Goal: Information Seeking & Learning: Learn about a topic

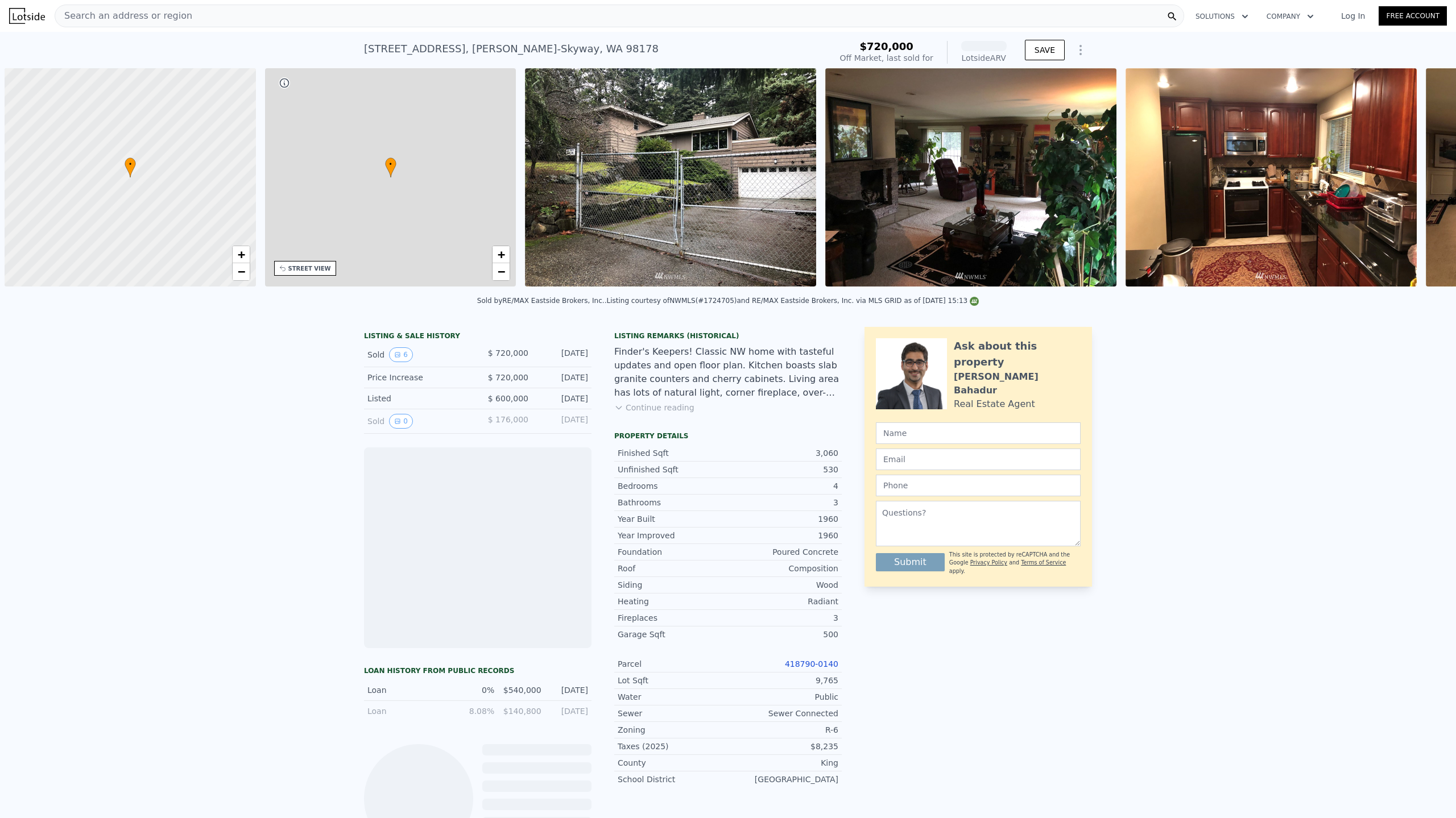
scroll to position [0, 5]
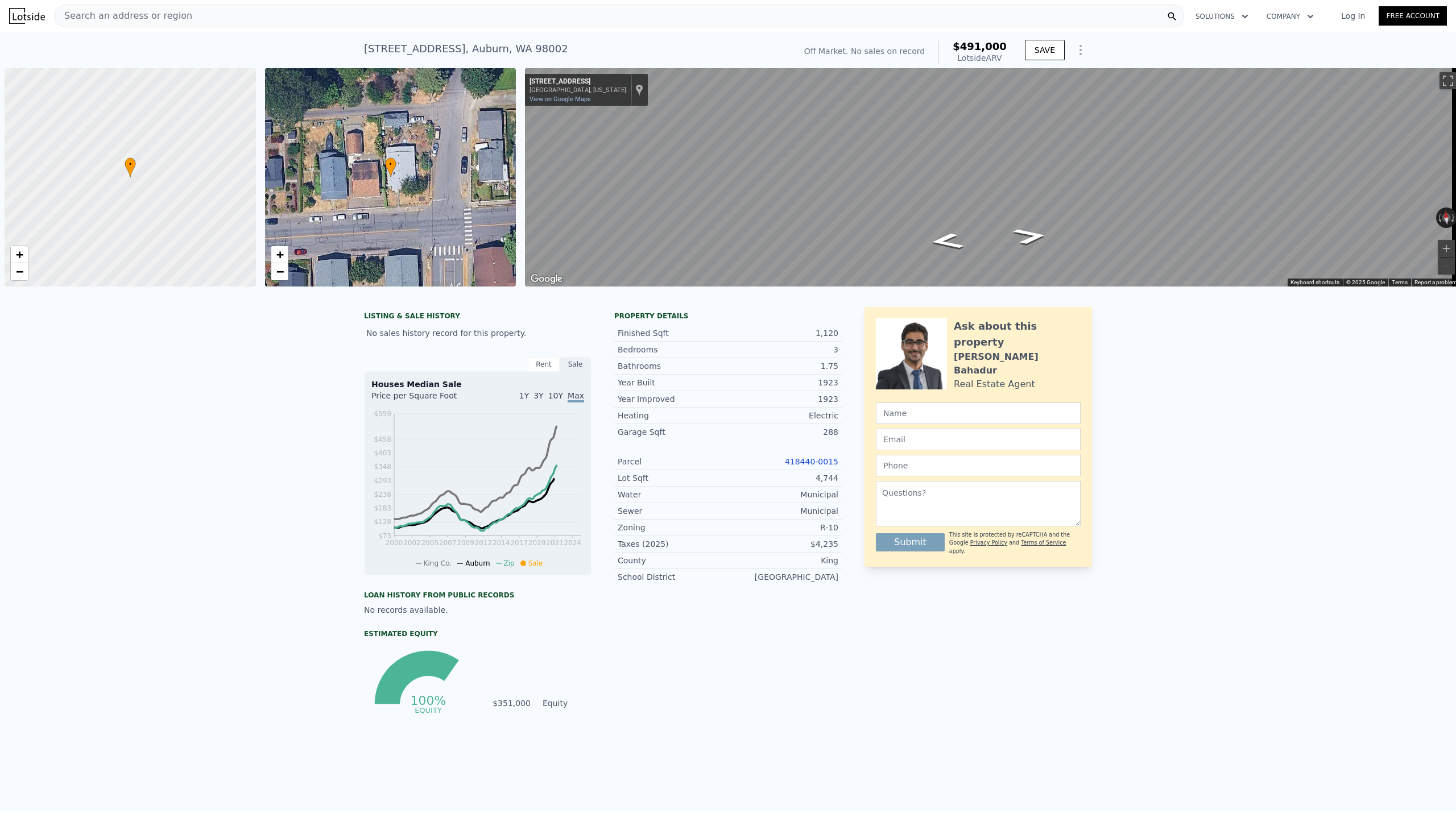
scroll to position [0, 5]
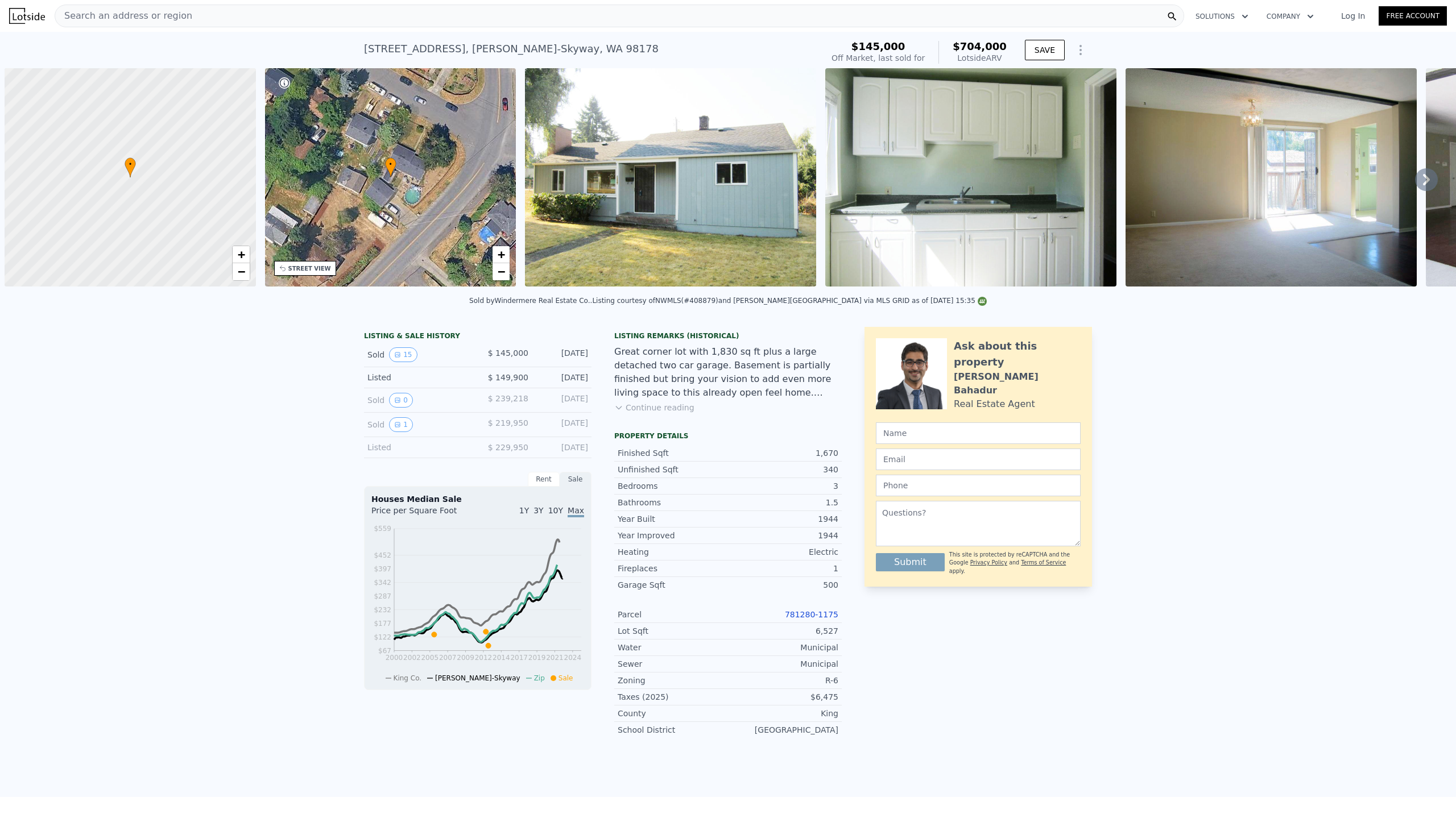
scroll to position [0, 5]
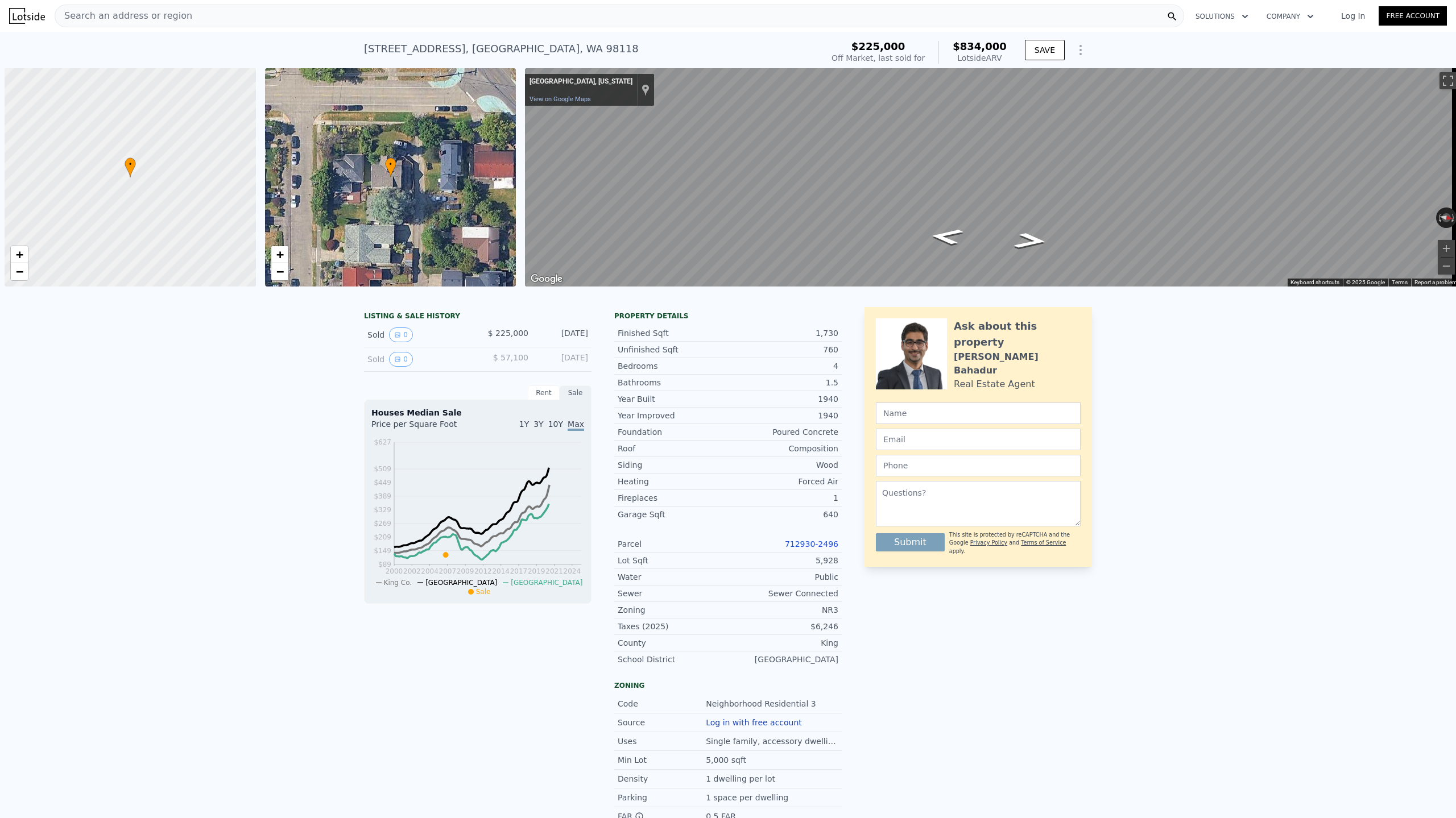
scroll to position [0, 5]
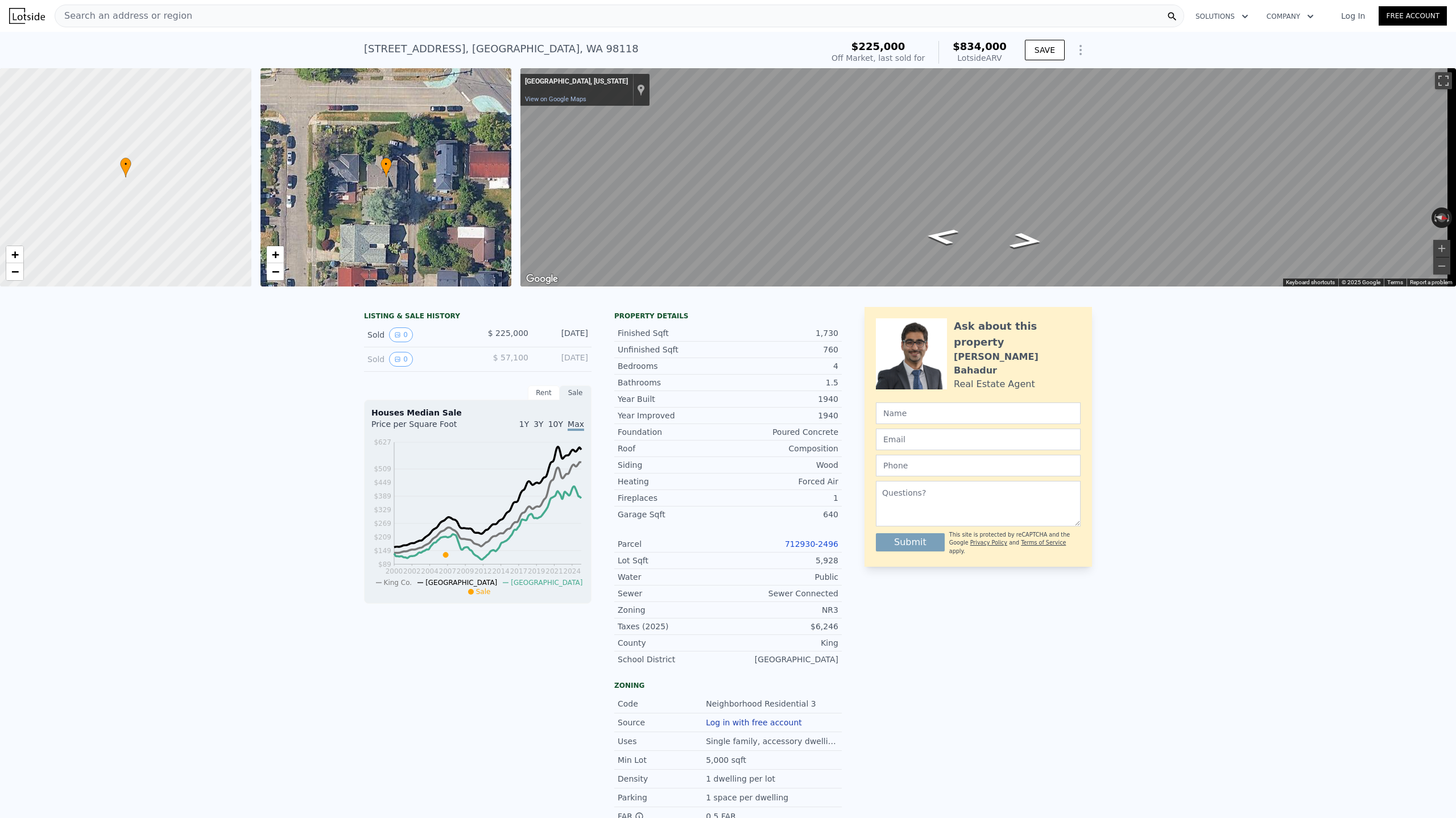
click at [1364, 537] on div "LISTING & SALE HISTORY Sold 0 $ 225,000 Feb 20, 2007 Sold 0 $ 57,100 Aug 20, 19…" at bounding box center [728, 623] width 1456 height 652
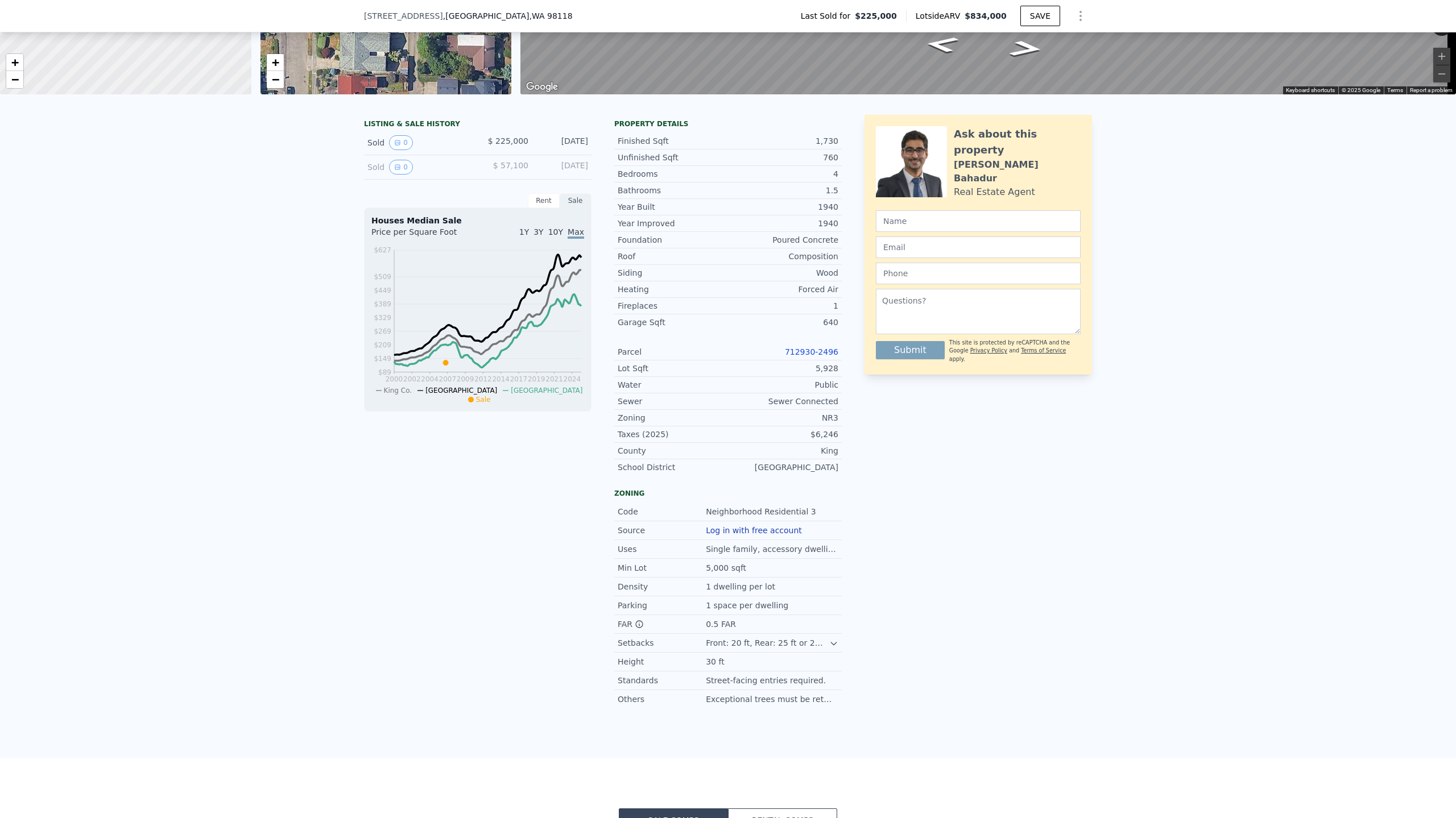
scroll to position [91, 0]
